Goal: Check status: Check status

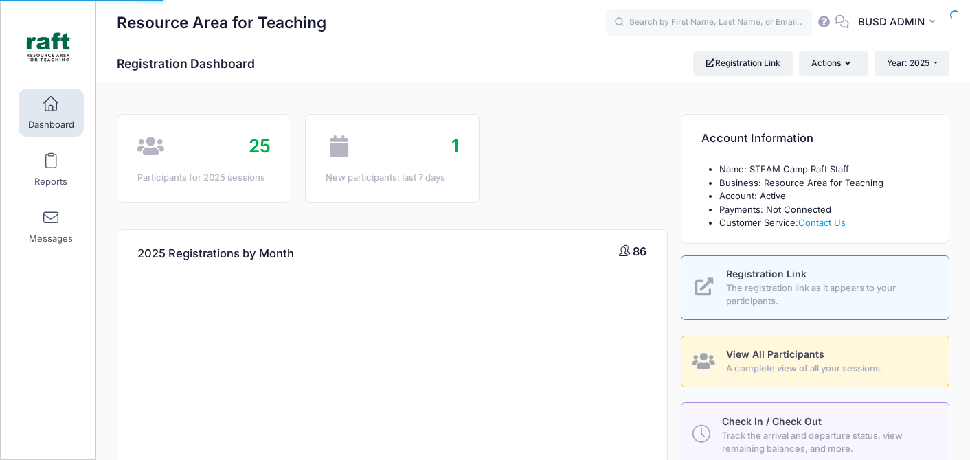
select select
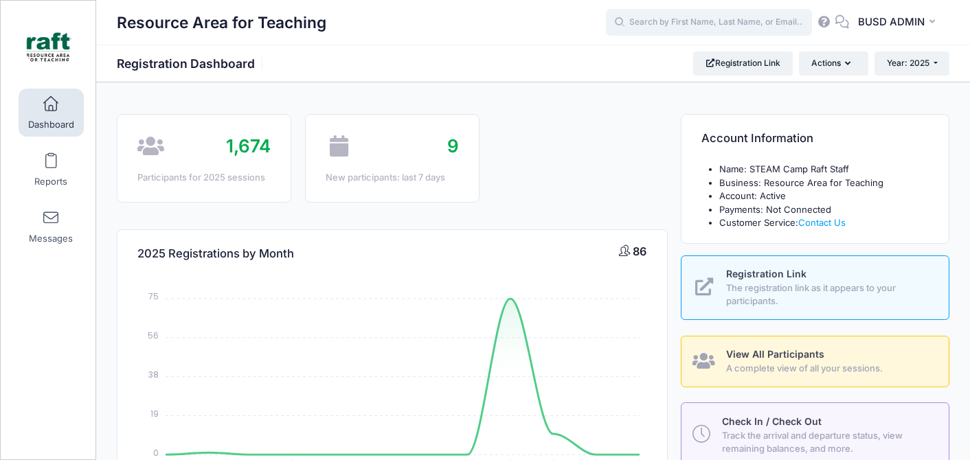
click at [725, 20] on input "text" at bounding box center [709, 22] width 206 height 27
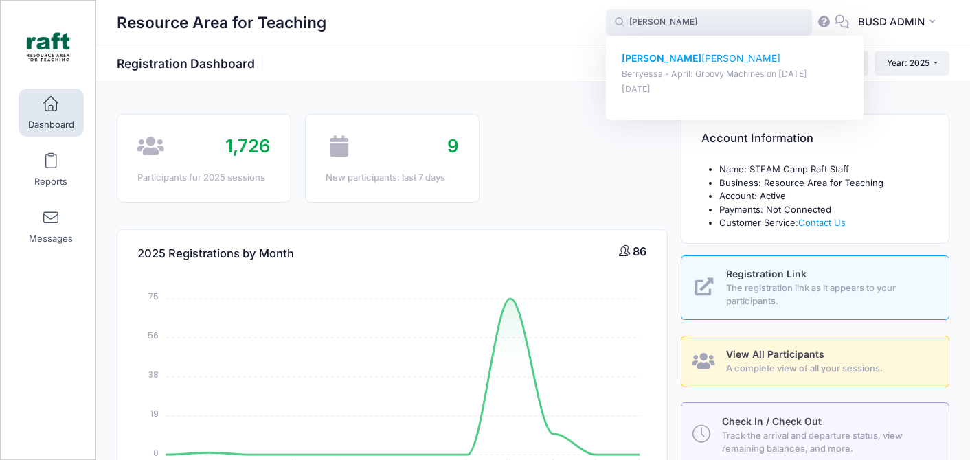
click at [697, 60] on p "Jenna Hamadeh" at bounding box center [735, 59] width 227 height 14
type input "Jenna Hamadeh (Berryessa - April: Groovy Machines, Apr-18, 2025)"
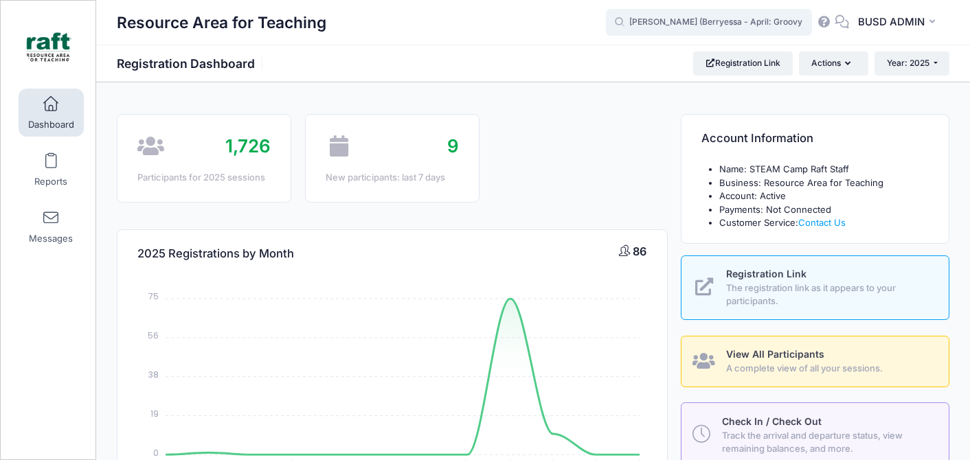
click at [683, 21] on input "Jenna Hamadeh (Berryessa - April: Groovy Machines, Apr-18, 2025)" at bounding box center [709, 22] width 206 height 27
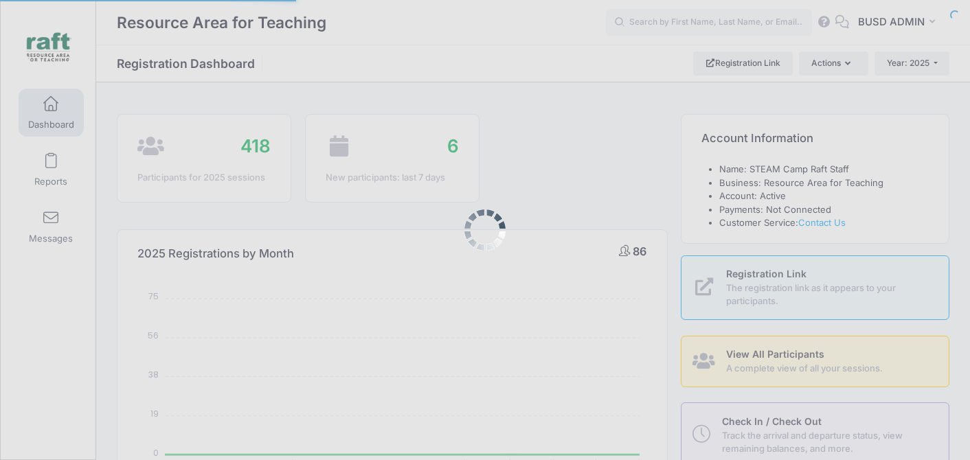
select select
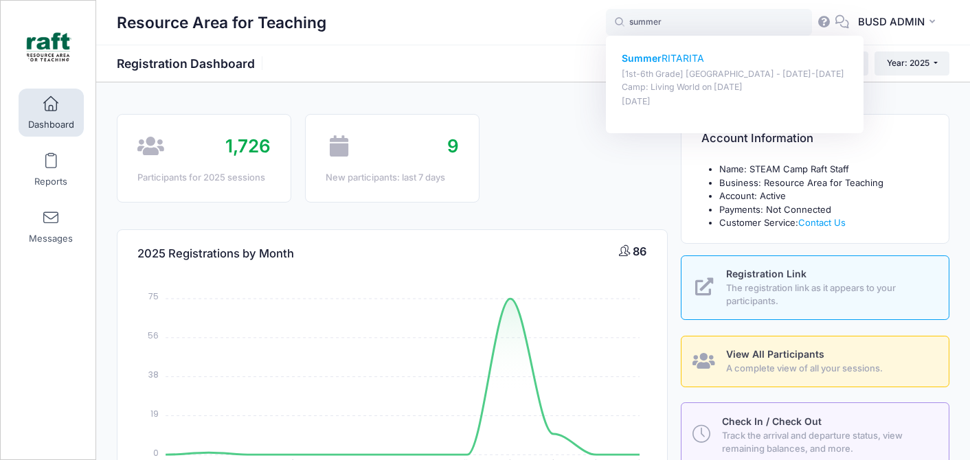
click at [651, 73] on p "[1st-6th Grade] Berryessa - Oct 6-10 Camp: Living World on Oct-06, 2025" at bounding box center [735, 80] width 227 height 25
type input "Summer RITARITA ([1st-6th Grade] Berryessa - Oct 6-10 Camp: Living World, Oct-0…"
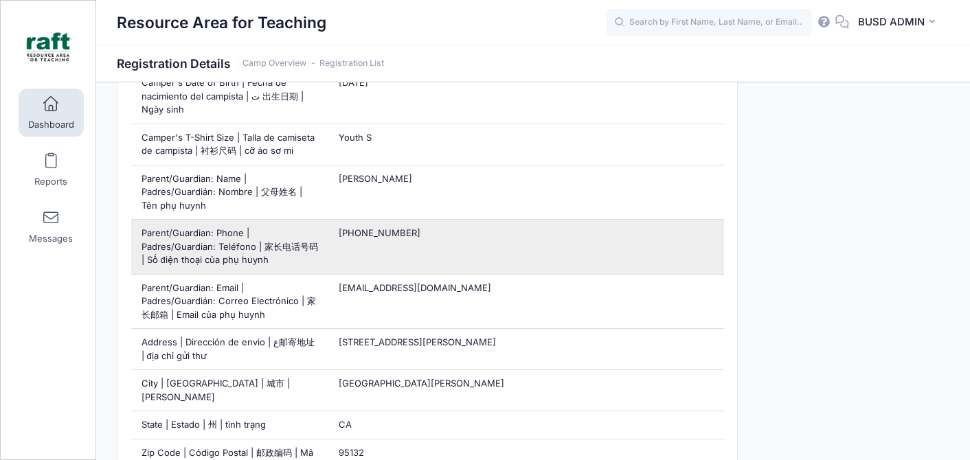
scroll to position [627, 0]
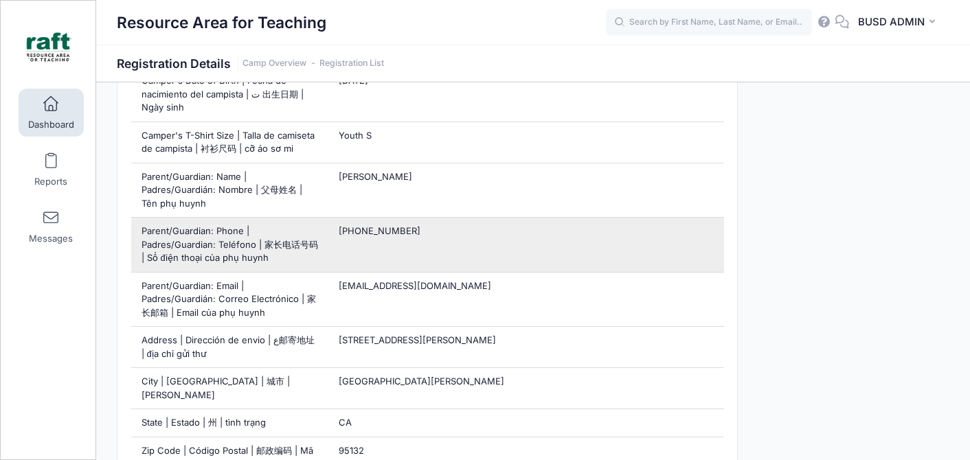
click at [344, 225] on span "(408) 204-4088" at bounding box center [380, 230] width 82 height 11
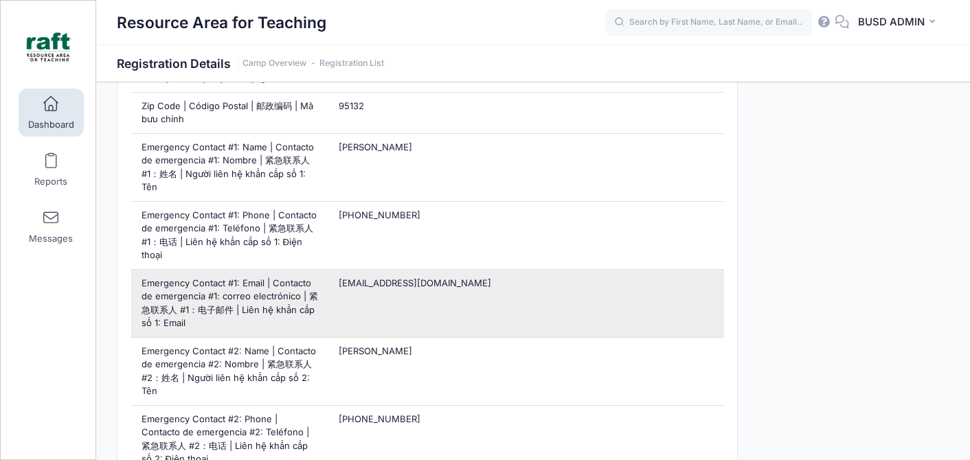
scroll to position [1086, 0]
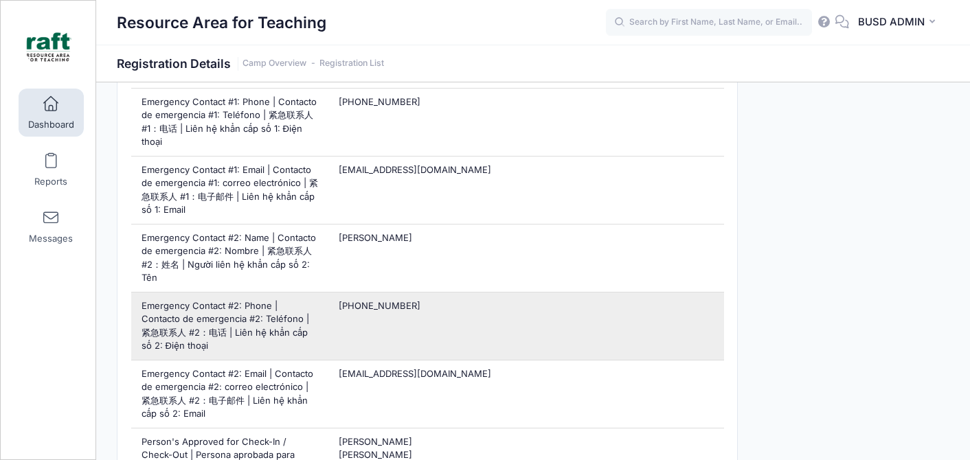
click at [373, 300] on span "(408) 510-0289" at bounding box center [380, 305] width 82 height 11
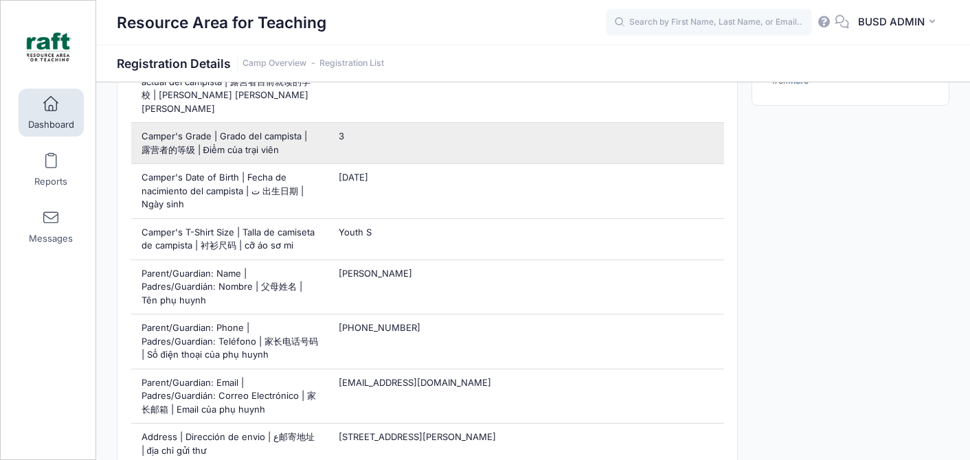
scroll to position [533, 0]
